Goal: Check status: Check status

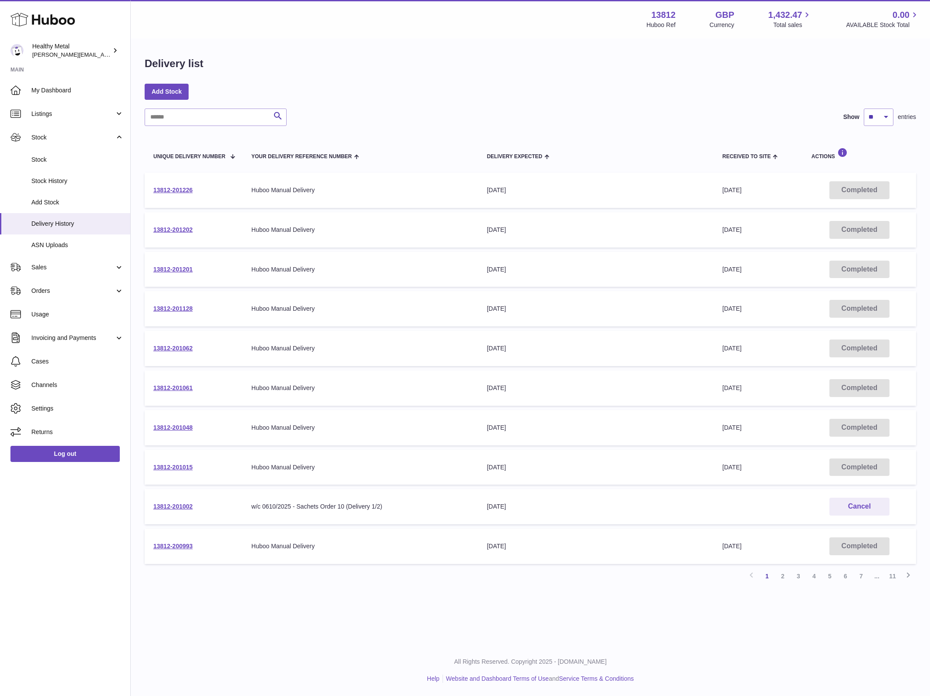
click at [178, 184] on td "13812-201226" at bounding box center [194, 189] width 98 height 35
click at [174, 186] on link "13812-201226" at bounding box center [172, 189] width 39 height 7
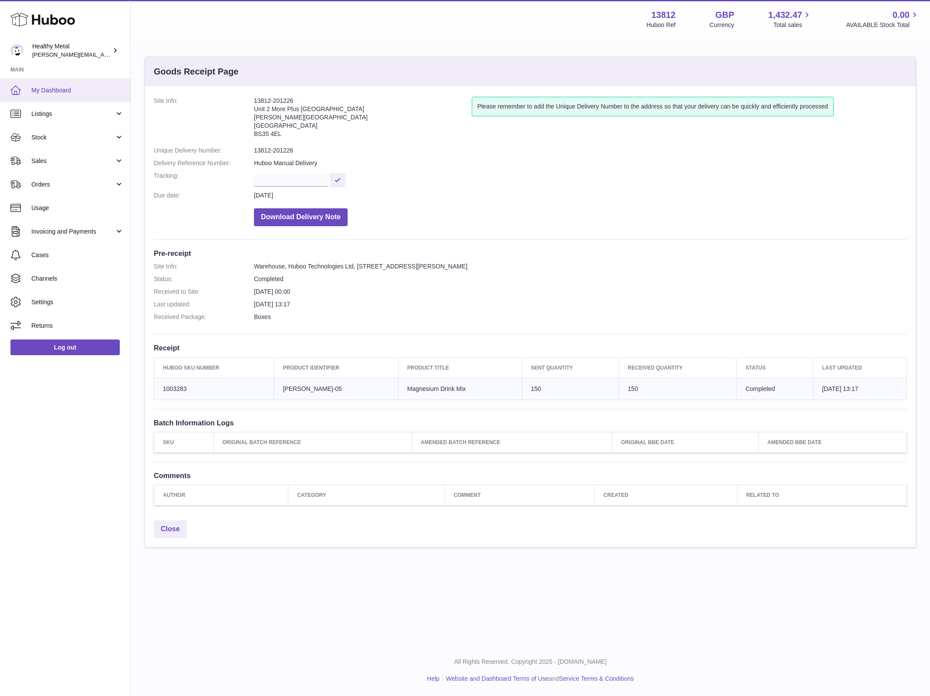
click at [49, 91] on span "My Dashboard" at bounding box center [77, 90] width 92 height 8
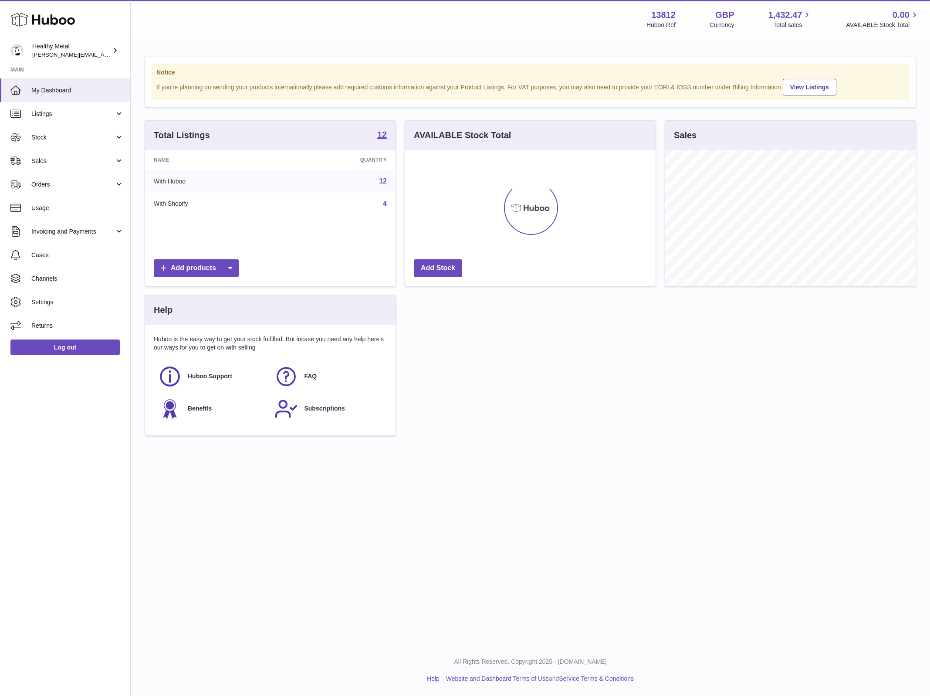
scroll to position [135, 250]
